Goal: Task Accomplishment & Management: Manage account settings

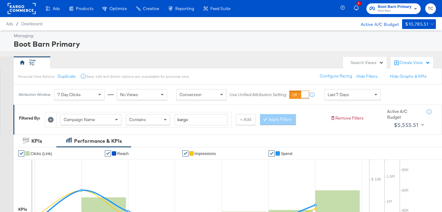
click at [395, 5] on span "Boot Barn Primary" at bounding box center [395, 7] width 34 height 6
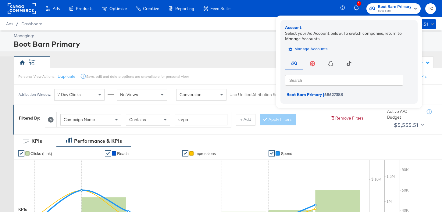
click at [306, 49] on span "Manage Accounts" at bounding box center [309, 49] width 38 height 7
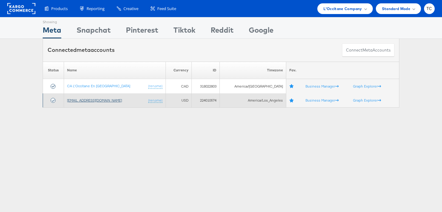
click at [98, 99] on link "[EMAIL_ADDRESS][DOMAIN_NAME]" at bounding box center [94, 100] width 55 height 5
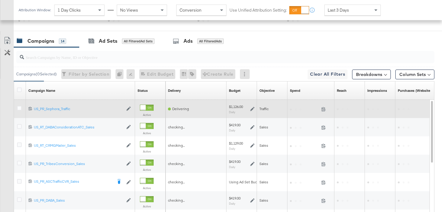
scroll to position [209, 0]
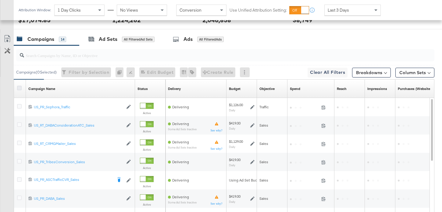
click at [20, 88] on icon at bounding box center [19, 88] width 5 height 5
click at [0, 0] on input "checkbox" at bounding box center [0, 0] width 0 height 0
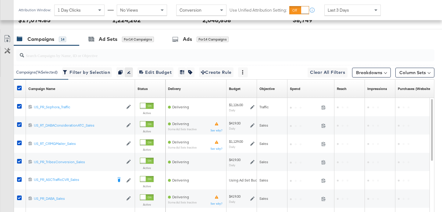
scroll to position [260, 0]
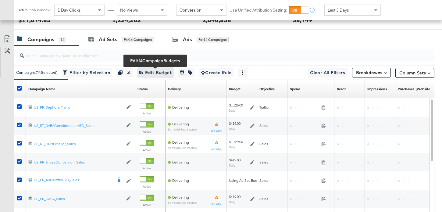
click at [153, 72] on span "Edit 14 Campaign Budgets Edit Budget" at bounding box center [155, 73] width 32 height 8
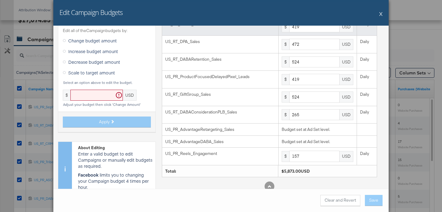
scroll to position [123, 0]
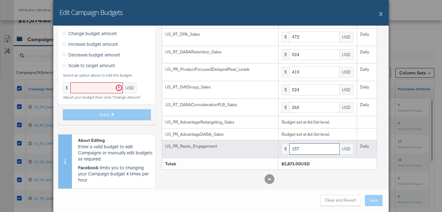
click at [306, 150] on input "157" at bounding box center [314, 148] width 50 height 11
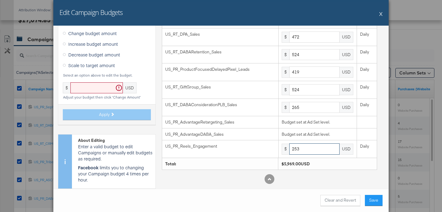
type input "253"
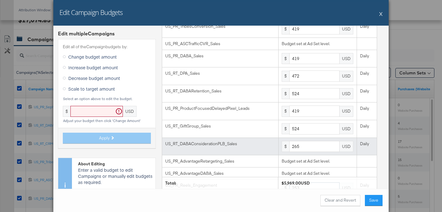
scroll to position [70, 0]
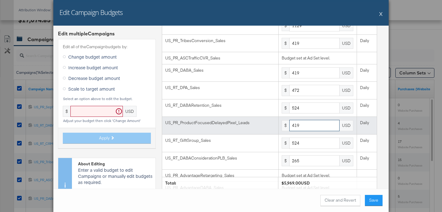
click at [310, 125] on input "419" at bounding box center [314, 125] width 50 height 11
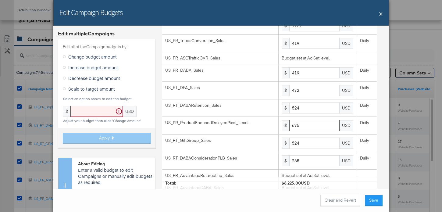
type input "675"
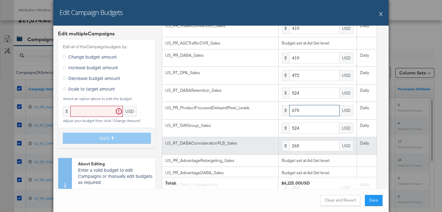
scroll to position [92, 0]
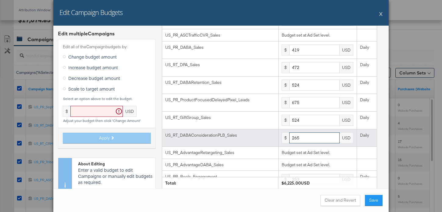
click at [303, 134] on input "265" at bounding box center [314, 137] width 50 height 11
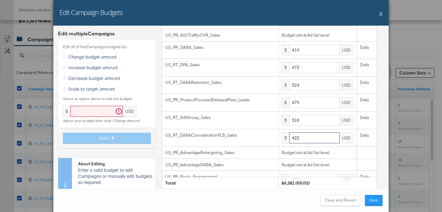
type input "422"
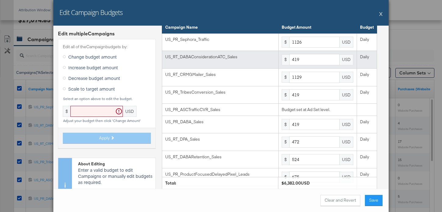
scroll to position [13, 0]
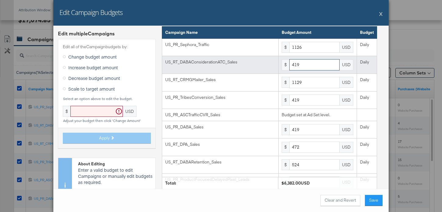
click at [323, 62] on input "419" at bounding box center [314, 64] width 50 height 11
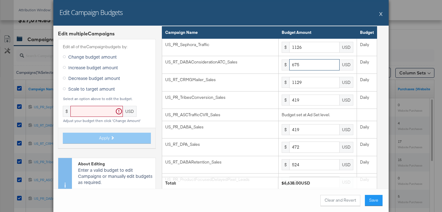
type input "675"
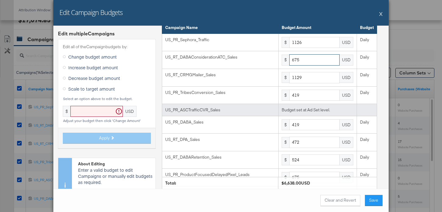
scroll to position [16, 0]
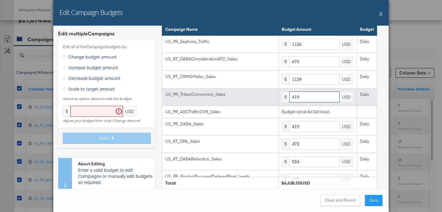
click at [315, 97] on input "419" at bounding box center [314, 96] width 50 height 11
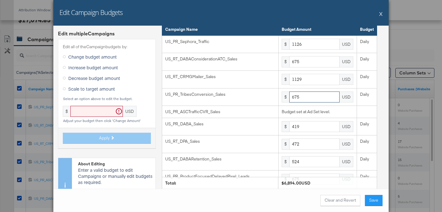
type input "675"
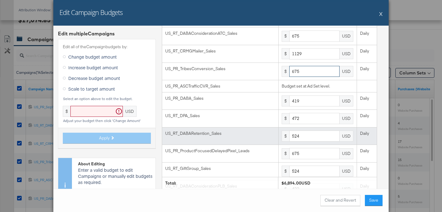
scroll to position [47, 0]
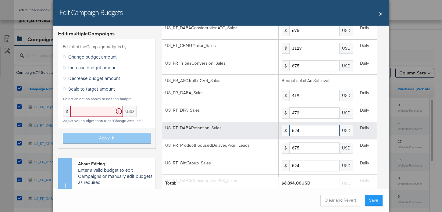
click at [314, 131] on input "524" at bounding box center [314, 130] width 50 height 11
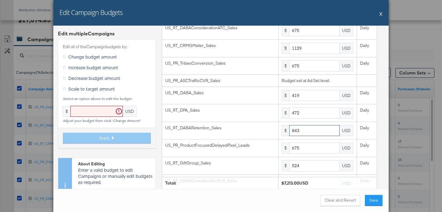
type input "843"
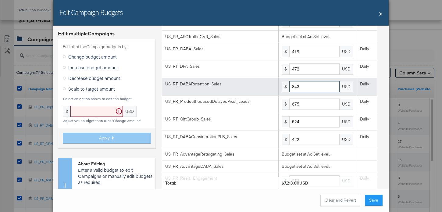
scroll to position [92, 0]
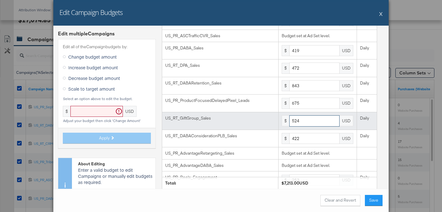
click at [312, 119] on input "524" at bounding box center [314, 120] width 50 height 11
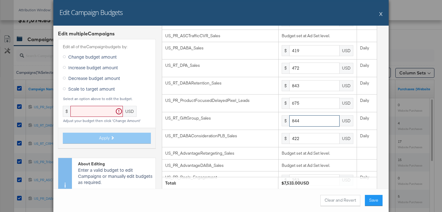
type input "844"
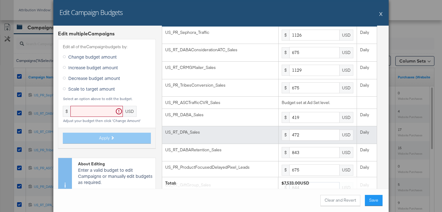
scroll to position [26, 0]
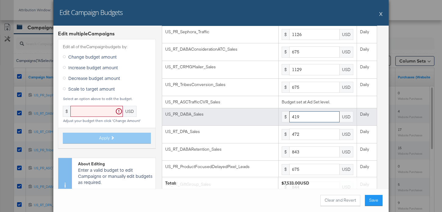
click at [318, 112] on input "419" at bounding box center [314, 116] width 50 height 11
click at [318, 114] on input "419" at bounding box center [314, 116] width 50 height 11
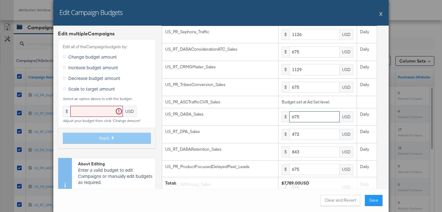
type input "675"
click at [376, 198] on button "Save" at bounding box center [374, 200] width 18 height 11
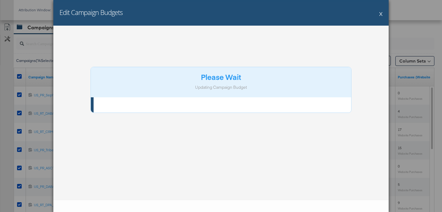
scroll to position [0, 0]
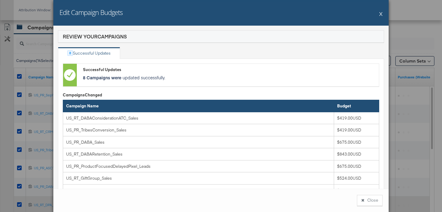
click at [366, 199] on button "Close" at bounding box center [370, 200] width 26 height 11
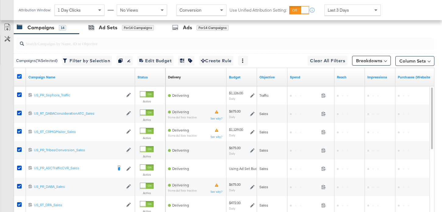
click at [21, 76] on icon at bounding box center [19, 76] width 5 height 5
click at [0, 0] on input "checkbox" at bounding box center [0, 0] width 0 height 0
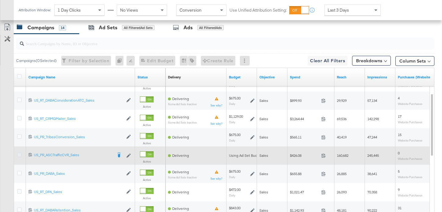
click at [20, 155] on icon at bounding box center [19, 154] width 5 height 5
click at [0, 0] on input "checkbox" at bounding box center [0, 0] width 0 height 0
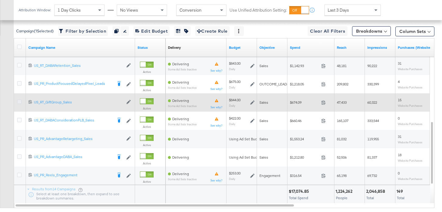
scroll to position [308, 0]
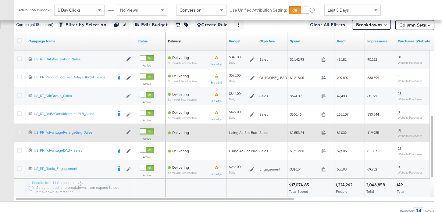
click at [19, 132] on icon at bounding box center [19, 132] width 5 height 5
click at [0, 0] on input "checkbox" at bounding box center [0, 0] width 0 height 0
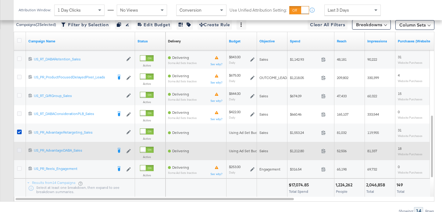
click at [20, 150] on icon at bounding box center [19, 150] width 5 height 5
click at [0, 0] on input "checkbox" at bounding box center [0, 0] width 0 height 0
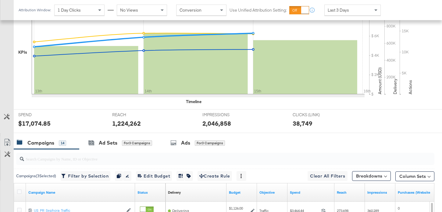
scroll to position [222, 0]
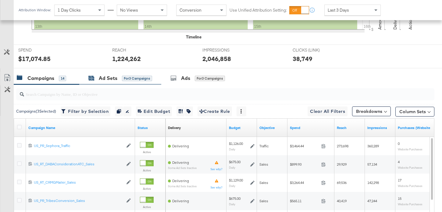
click at [113, 77] on div "Ad Sets" at bounding box center [108, 78] width 19 height 7
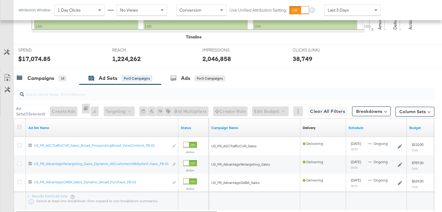
click at [20, 127] on icon at bounding box center [19, 127] width 5 height 5
click at [0, 0] on input "checkbox" at bounding box center [0, 0] width 0 height 0
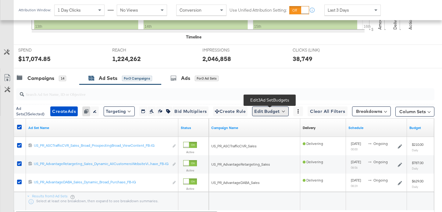
click at [276, 109] on button "Edit Budget" at bounding box center [270, 111] width 37 height 10
click at [276, 124] on span "Edit Ad Set Budget" at bounding box center [272, 127] width 35 height 8
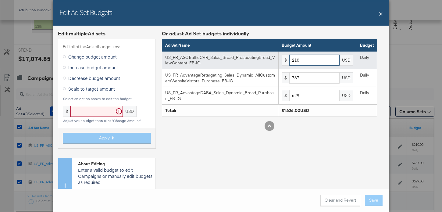
click at [303, 57] on input "210" at bounding box center [314, 60] width 50 height 11
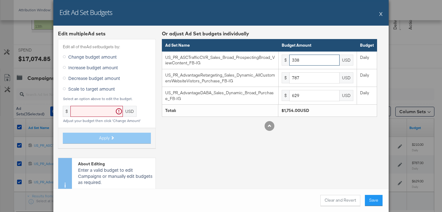
type input "338"
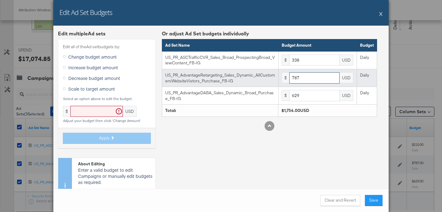
click at [310, 79] on input "787" at bounding box center [314, 77] width 50 height 11
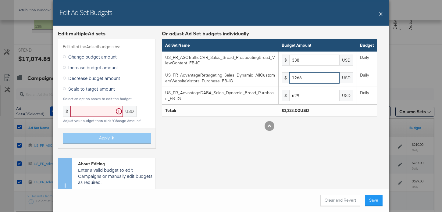
type input "1266"
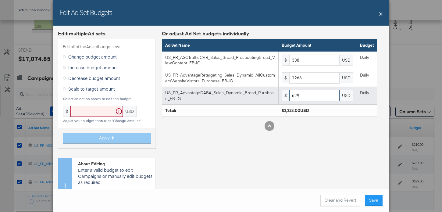
click at [306, 99] on input "629" at bounding box center [314, 95] width 50 height 11
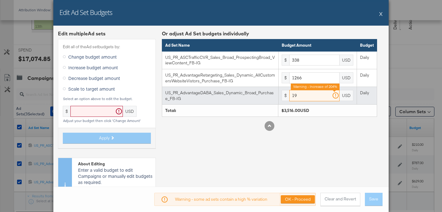
type input "1"
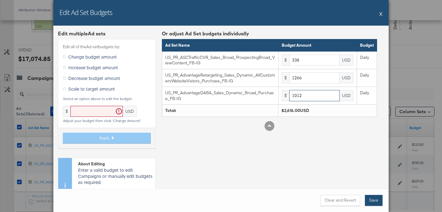
type input "1012"
click at [378, 200] on button "Save" at bounding box center [374, 200] width 18 height 11
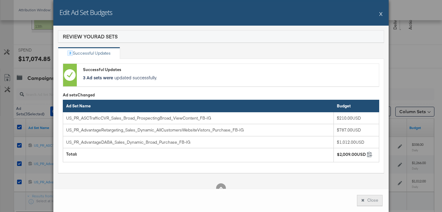
click at [375, 201] on button "Close" at bounding box center [370, 200] width 26 height 11
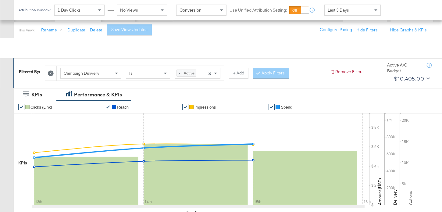
scroll to position [0, 0]
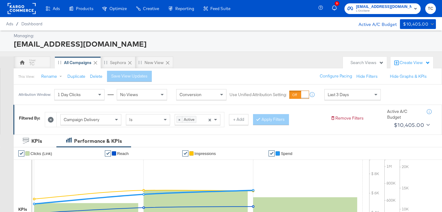
click at [392, 10] on span "L'Occitane" at bounding box center [384, 11] width 56 height 5
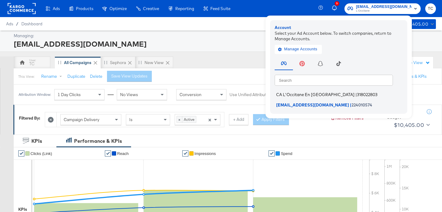
click at [357, 93] on span "318022803" at bounding box center [367, 94] width 20 height 5
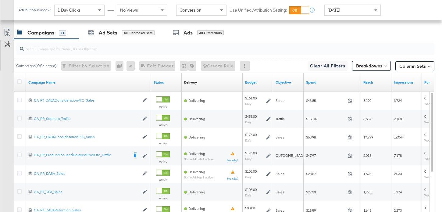
scroll to position [260, 0]
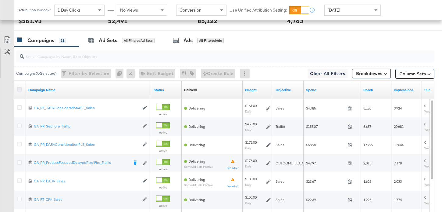
click at [20, 88] on icon at bounding box center [19, 89] width 5 height 5
click at [0, 0] on input "checkbox" at bounding box center [0, 0] width 0 height 0
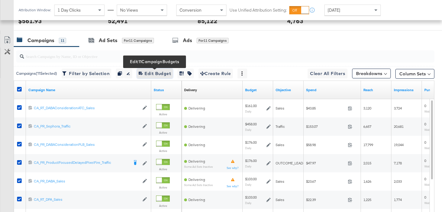
click at [147, 75] on span "Edit 11 Campaign Budgets Edit Budget" at bounding box center [155, 74] width 32 height 8
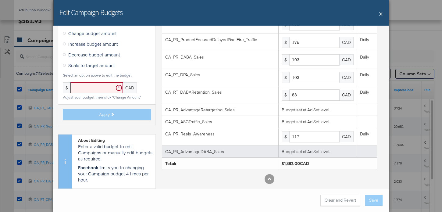
scroll to position [0, 0]
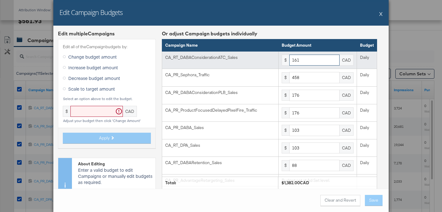
click at [306, 58] on input "161" at bounding box center [314, 60] width 50 height 11
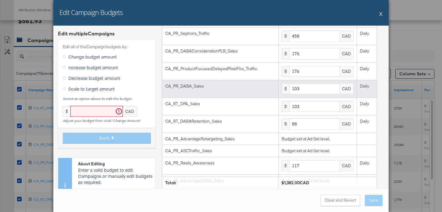
scroll to position [70, 0]
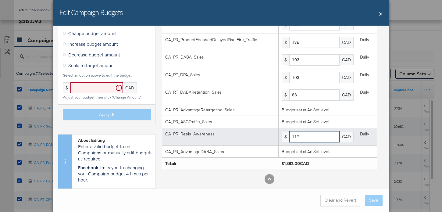
click at [309, 139] on input "117" at bounding box center [314, 136] width 50 height 11
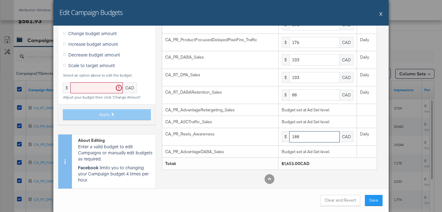
type input "188"
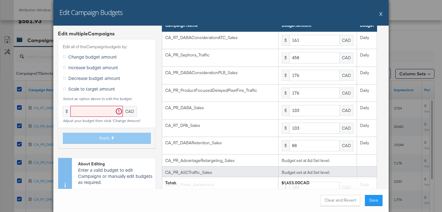
scroll to position [13, 0]
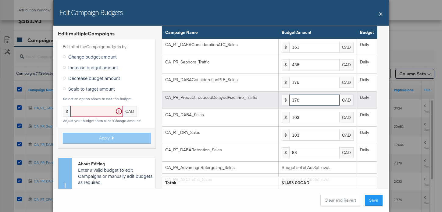
click at [308, 100] on input "176" at bounding box center [314, 100] width 50 height 11
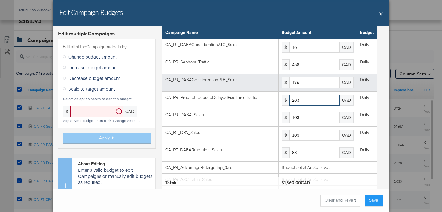
type input "283"
click at [303, 84] on input "176" at bounding box center [314, 82] width 50 height 11
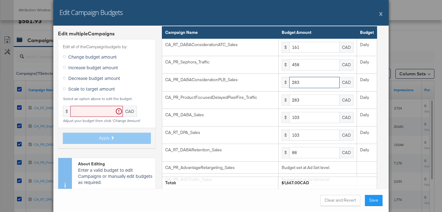
type input "283"
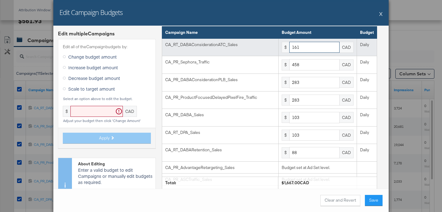
click at [309, 47] on input "161" at bounding box center [314, 47] width 50 height 11
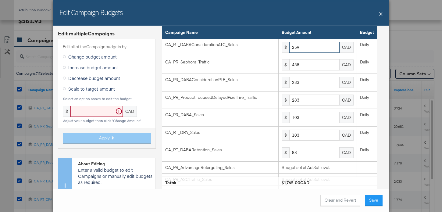
type input "259"
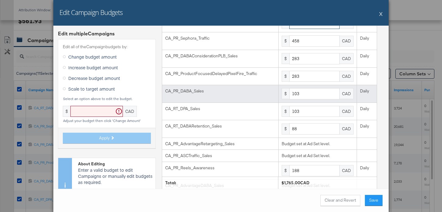
scroll to position [37, 0]
click at [312, 97] on input "103" at bounding box center [314, 93] width 50 height 11
type input "165"
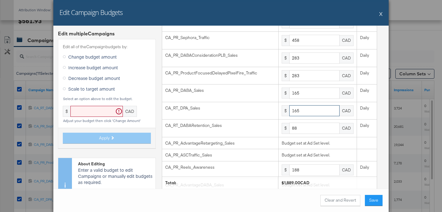
type input "165"
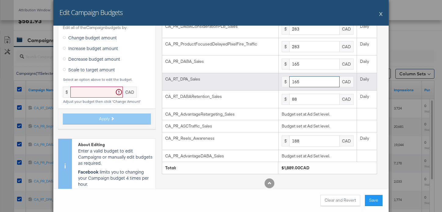
scroll to position [69, 0]
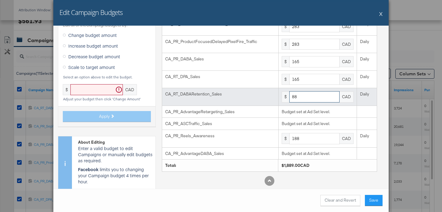
click at [300, 96] on input "88" at bounding box center [314, 96] width 50 height 11
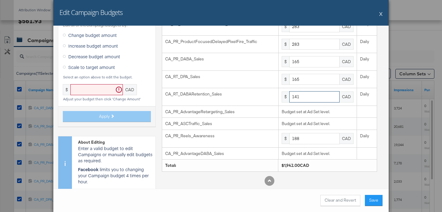
type input "141"
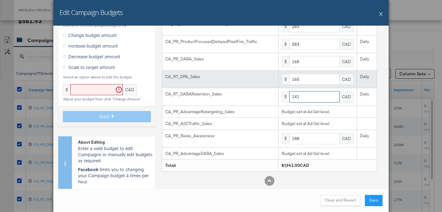
scroll to position [70, 0]
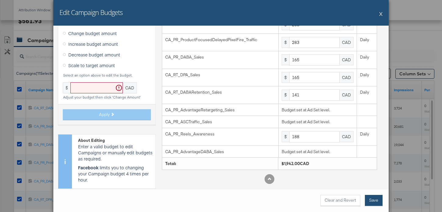
click at [371, 198] on button "Save" at bounding box center [374, 200] width 18 height 11
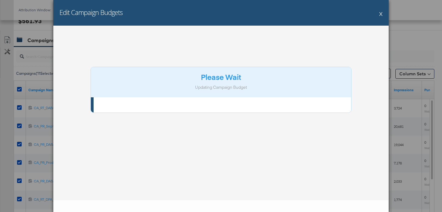
scroll to position [0, 0]
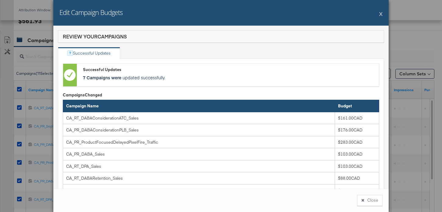
click at [371, 198] on button "Close" at bounding box center [370, 200] width 26 height 11
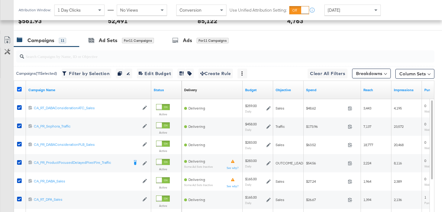
click at [18, 88] on icon at bounding box center [19, 89] width 5 height 5
click at [0, 0] on input "checkbox" at bounding box center [0, 0] width 0 height 0
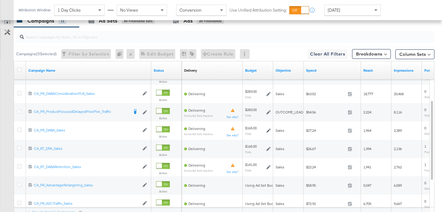
scroll to position [312, 0]
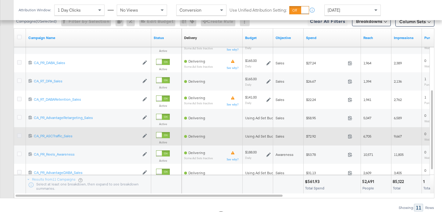
click at [20, 136] on icon at bounding box center [19, 135] width 5 height 5
click at [0, 0] on input "checkbox" at bounding box center [0, 0] width 0 height 0
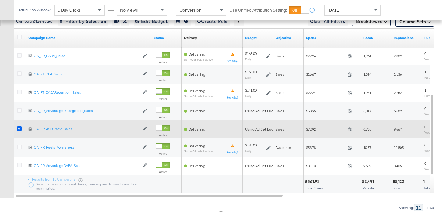
scroll to position [331, 0]
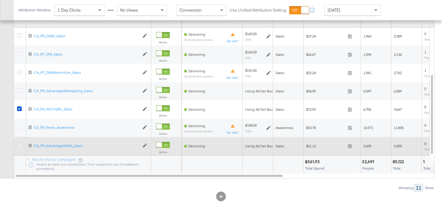
click at [19, 145] on icon at bounding box center [19, 145] width 5 height 5
click at [0, 0] on input "checkbox" at bounding box center [0, 0] width 0 height 0
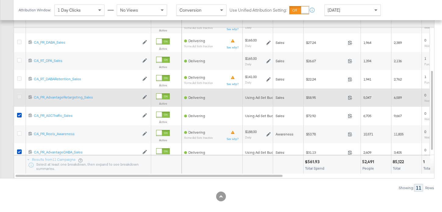
click at [20, 95] on icon at bounding box center [19, 97] width 5 height 5
click at [0, 0] on input "checkbox" at bounding box center [0, 0] width 0 height 0
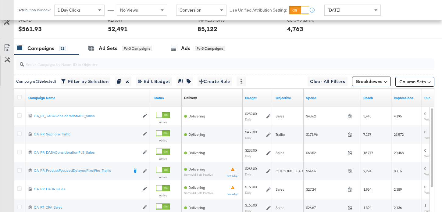
scroll to position [251, 0]
click at [98, 46] on div "Ad Sets for 3 Campaigns" at bounding box center [120, 48] width 64 height 7
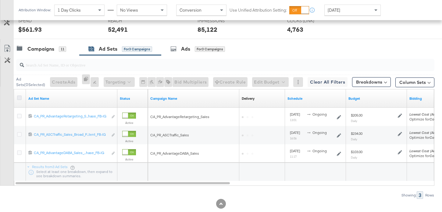
click at [20, 99] on icon at bounding box center [19, 97] width 5 height 5
click at [0, 0] on input "checkbox" at bounding box center [0, 0] width 0 height 0
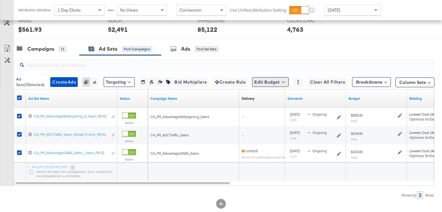
click at [265, 83] on button "Edit Budget" at bounding box center [270, 82] width 37 height 10
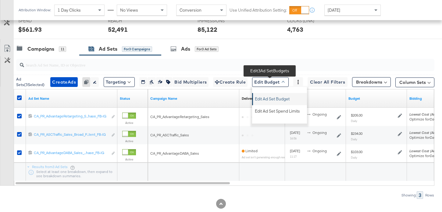
click at [270, 97] on span "Edit Ad Set Budget" at bounding box center [272, 98] width 35 height 8
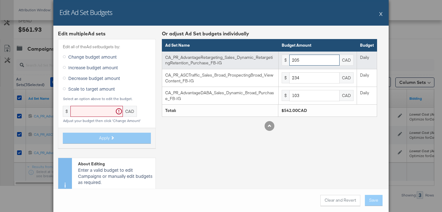
click at [307, 63] on input "205" at bounding box center [314, 60] width 50 height 11
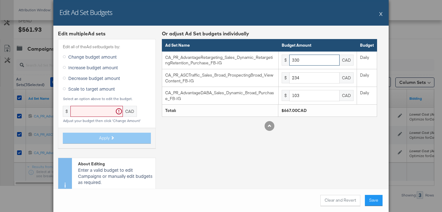
type input "330"
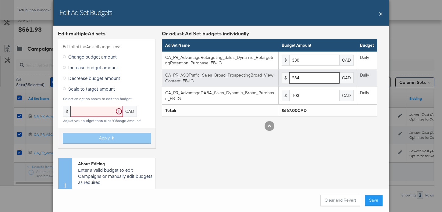
click at [309, 76] on input "234" at bounding box center [314, 77] width 50 height 11
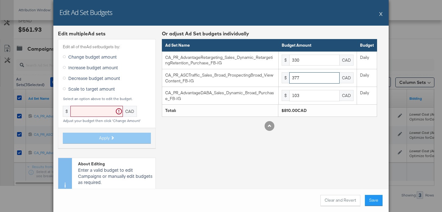
type input "377"
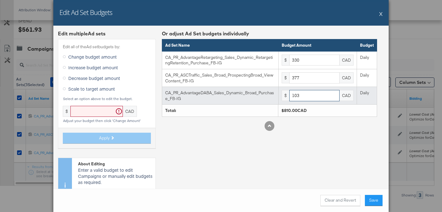
click at [303, 97] on input "103" at bounding box center [314, 95] width 50 height 11
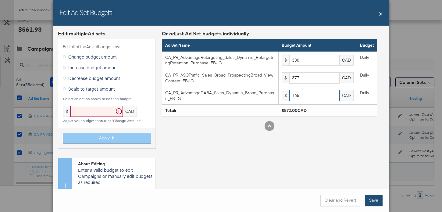
type input "165"
click at [373, 199] on button "Save" at bounding box center [374, 200] width 18 height 11
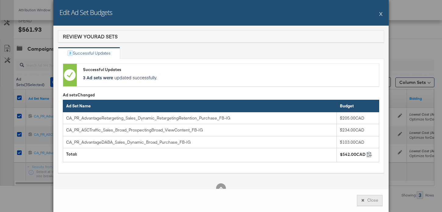
click at [368, 199] on button "Close" at bounding box center [370, 200] width 26 height 11
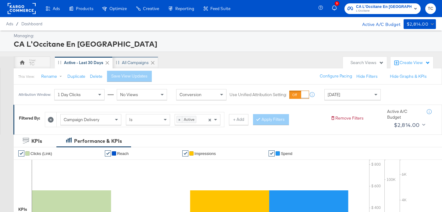
scroll to position [265, 0]
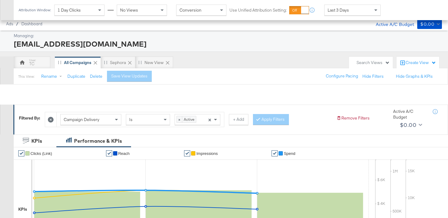
scroll to position [269, 0]
